Goal: Find specific page/section: Find specific page/section

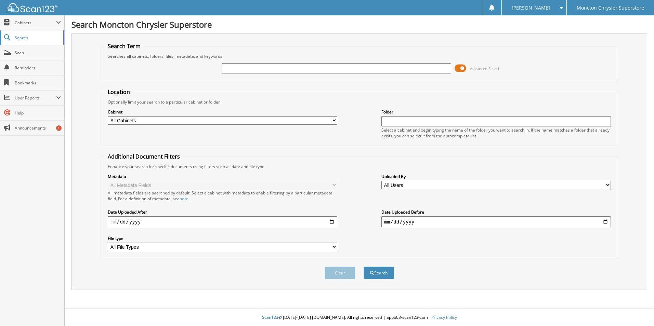
click at [27, 37] on span "Search" at bounding box center [37, 38] width 45 height 6
click at [32, 24] on span "Cabinets" at bounding box center [35, 23] width 41 height 6
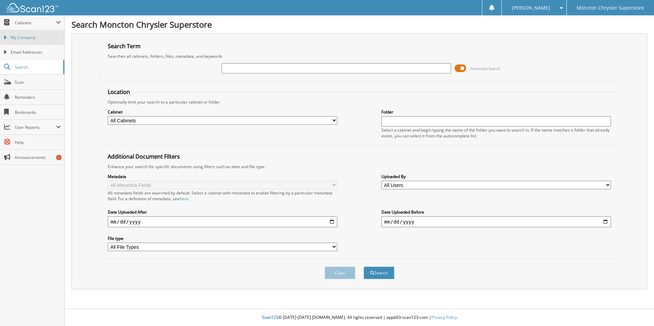
click at [28, 44] on link "My Company" at bounding box center [32, 37] width 64 height 15
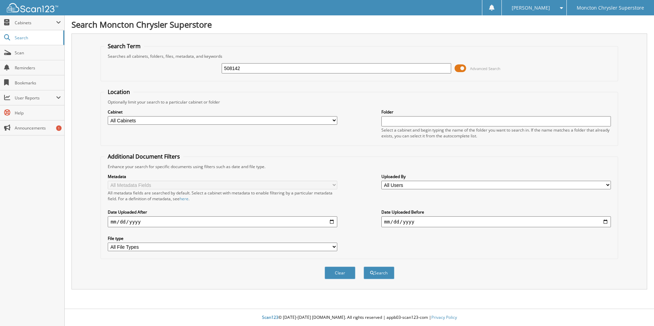
type input "508142"
click at [363, 267] on button "Search" at bounding box center [378, 273] width 31 height 13
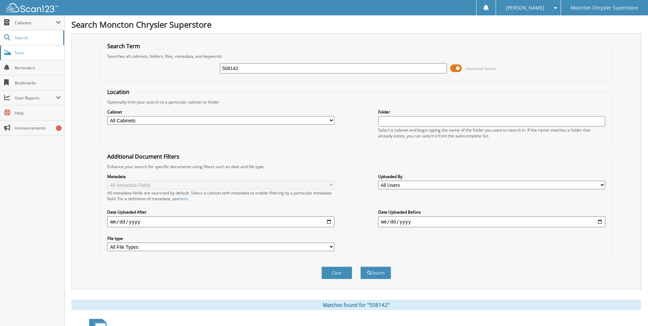
click at [41, 57] on link "Scan" at bounding box center [32, 52] width 64 height 15
